Goal: Find specific page/section

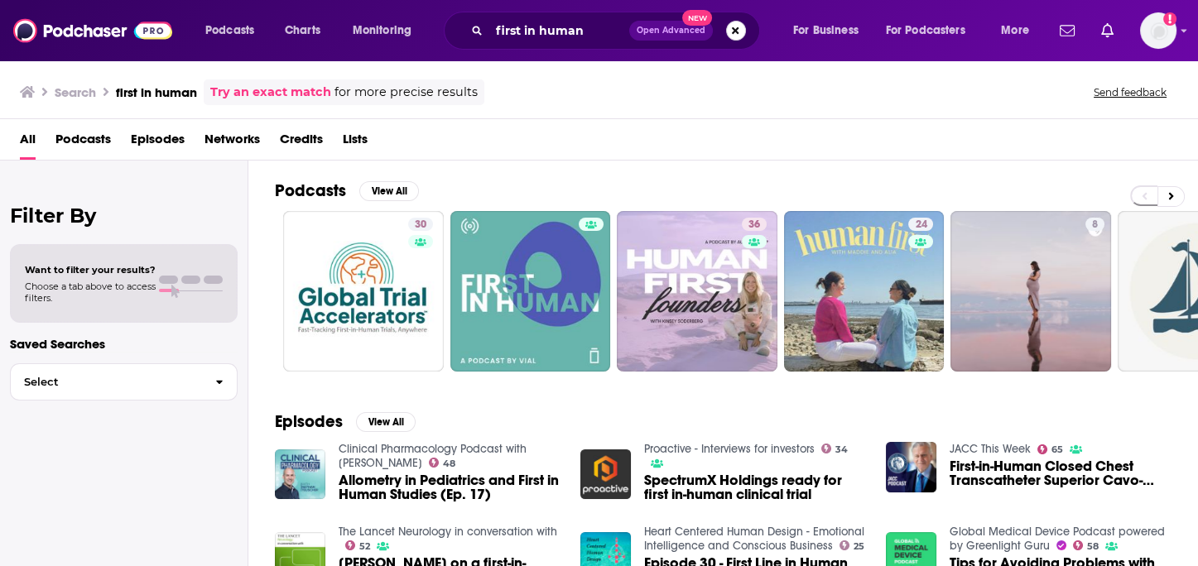
click at [739, 22] on button "Search podcasts, credits, & more..." at bounding box center [736, 31] width 20 height 20
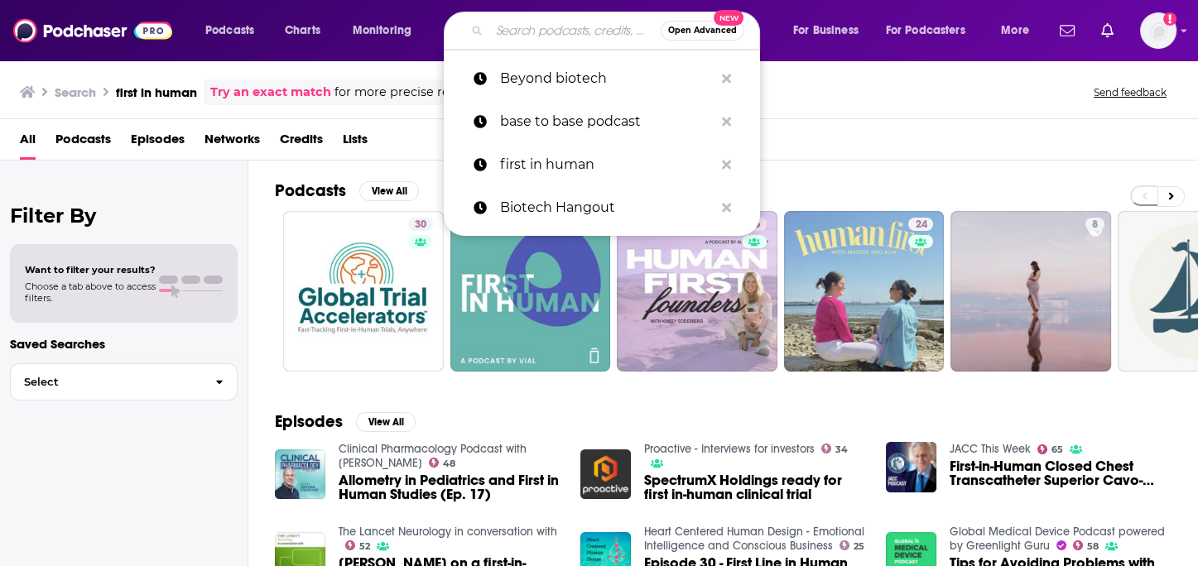
click at [548, 35] on input "Search podcasts, credits, & more..." at bounding box center [574, 30] width 171 height 26
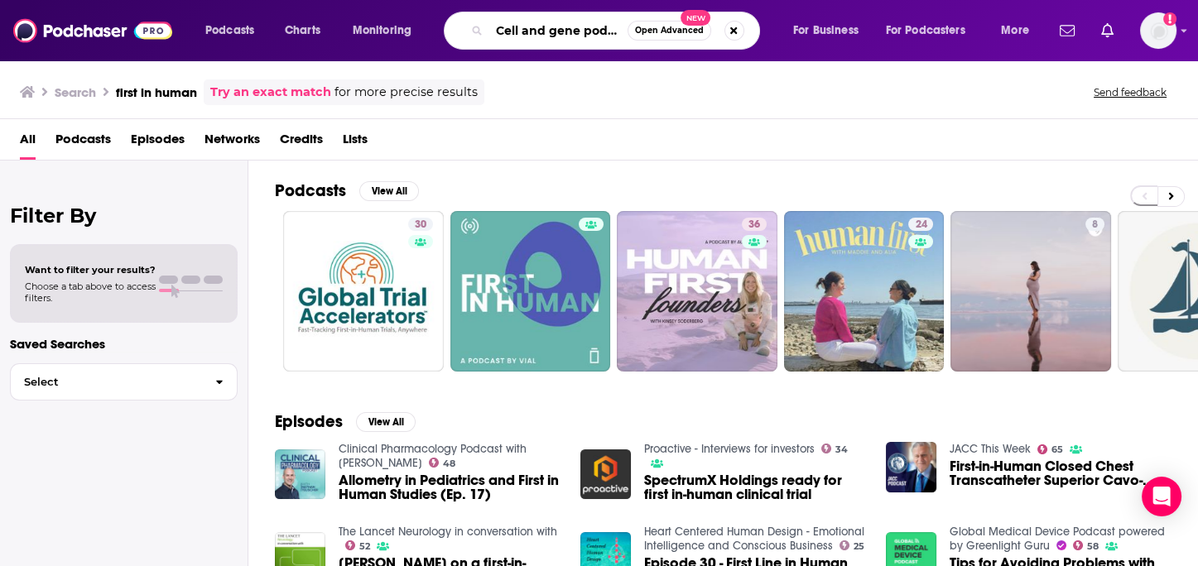
scroll to position [0, 10]
type input "Cell and gene podcast"
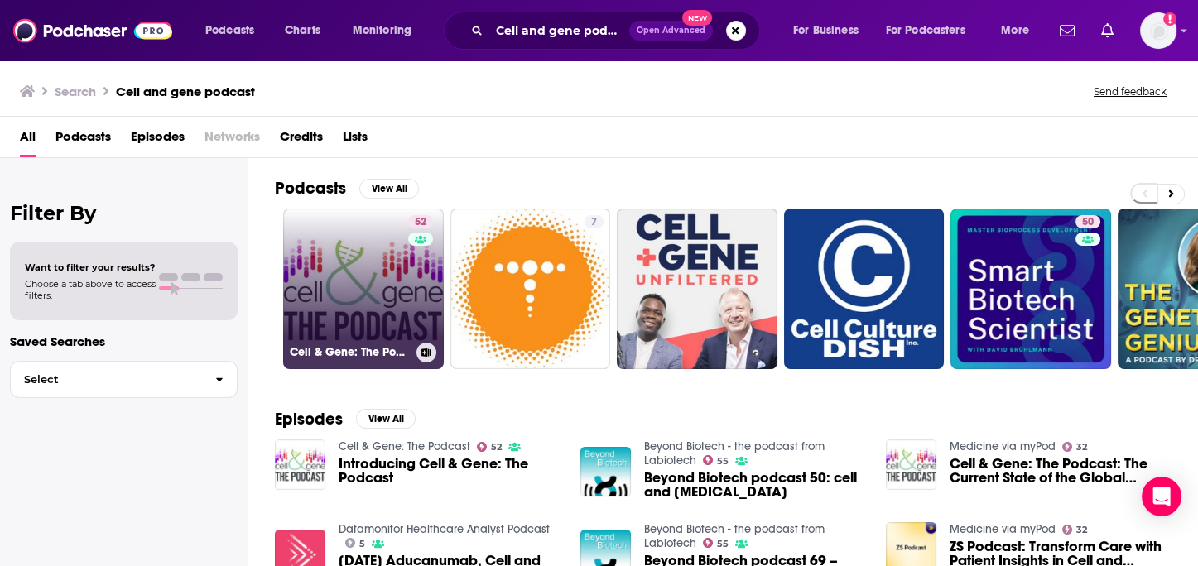
click at [395, 271] on link "52 Cell & Gene: The Podcast" at bounding box center [363, 289] width 161 height 161
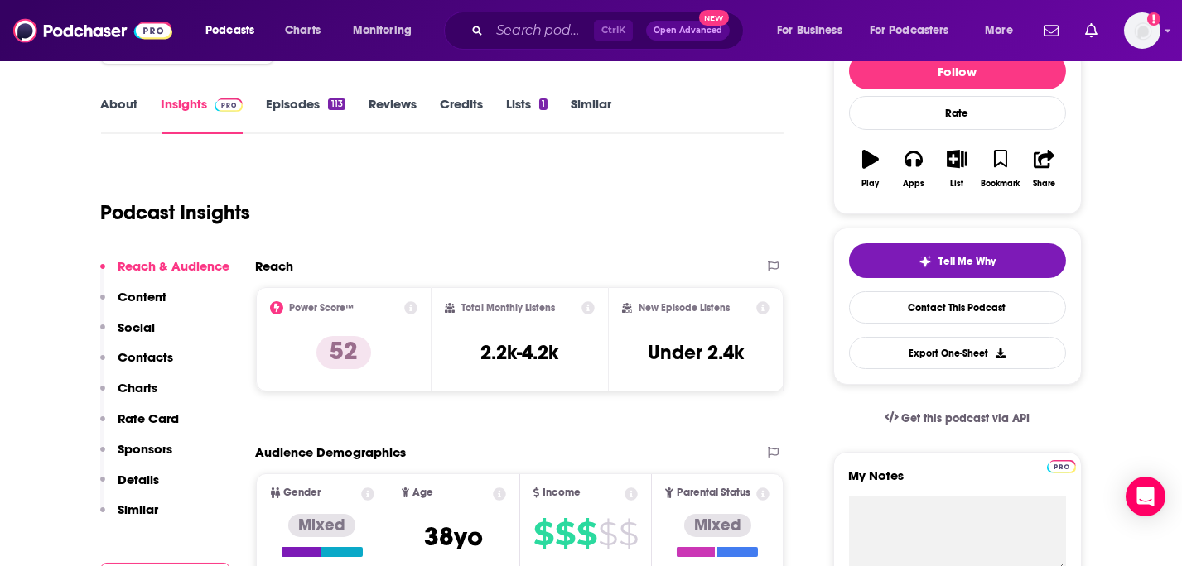
scroll to position [220, 0]
